Goal: Information Seeking & Learning: Learn about a topic

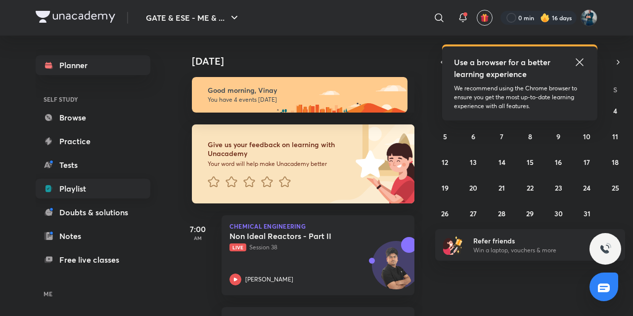
click at [82, 184] on link "Playlist" at bounding box center [93, 189] width 115 height 20
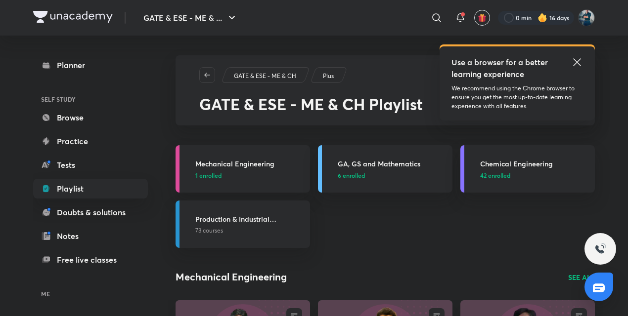
click at [576, 60] on icon at bounding box center [577, 62] width 12 height 12
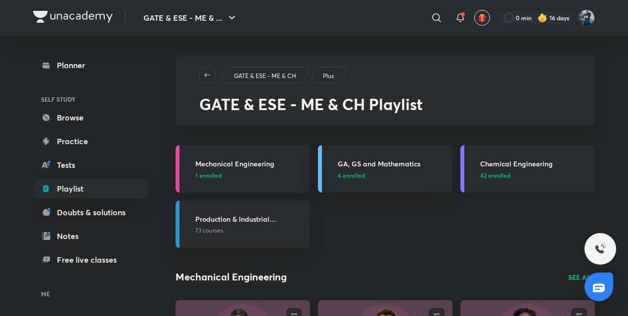
click at [509, 163] on h3 "Chemical Engineering" at bounding box center [534, 164] width 109 height 10
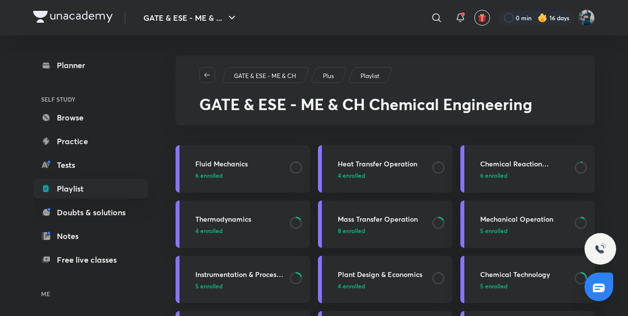
click at [231, 274] on h3 "Instrumentation & Process Control" at bounding box center [239, 275] width 89 height 10
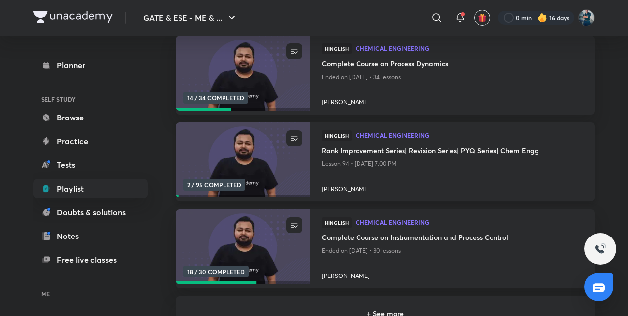
scroll to position [139, 0]
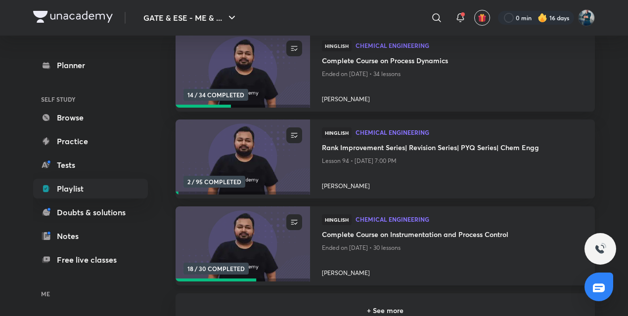
click at [367, 233] on h4 "Complete Course on Instrumentation and Process Control" at bounding box center [452, 235] width 261 height 12
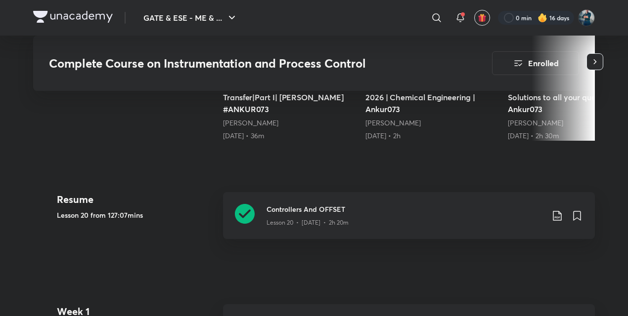
scroll to position [401, 0]
click at [242, 212] on icon at bounding box center [245, 215] width 20 height 20
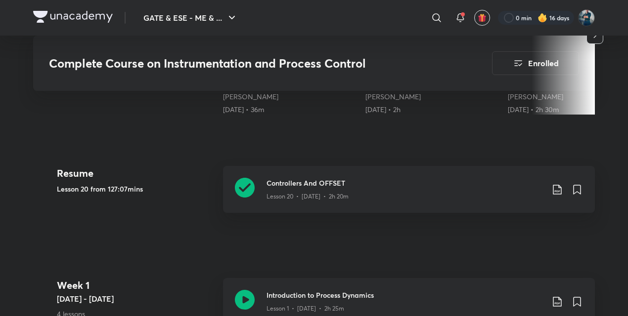
scroll to position [429, 0]
